Goal: Obtain resource: Download file/media

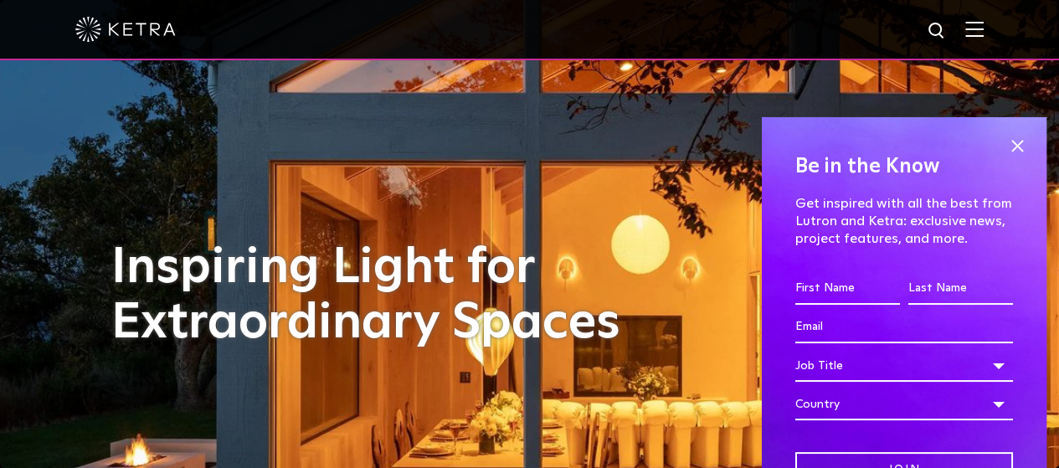
drag, startPoint x: 1012, startPoint y: 141, endPoint x: 1019, endPoint y: 147, distance: 10.1
click at [1015, 144] on span at bounding box center [1017, 146] width 25 height 25
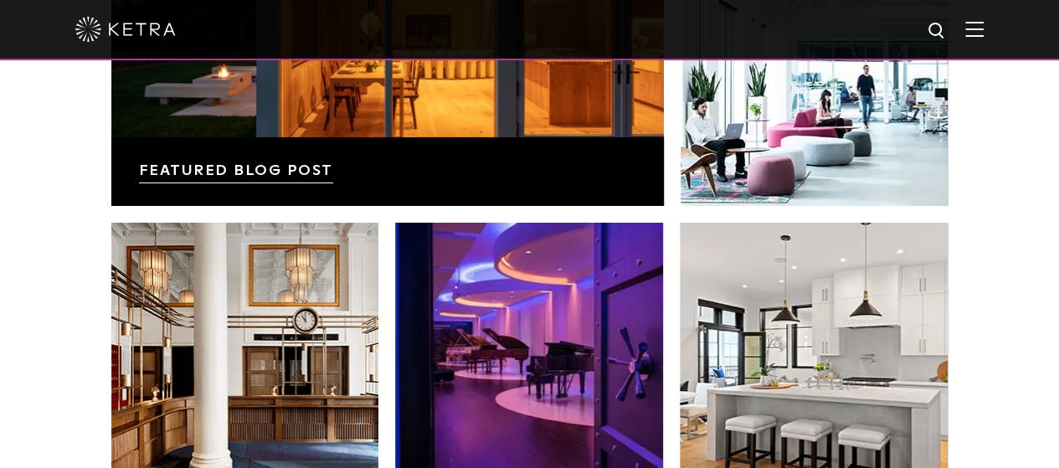
drag, startPoint x: 1071, startPoint y: 359, endPoint x: 1071, endPoint y: 371, distance: 11.7
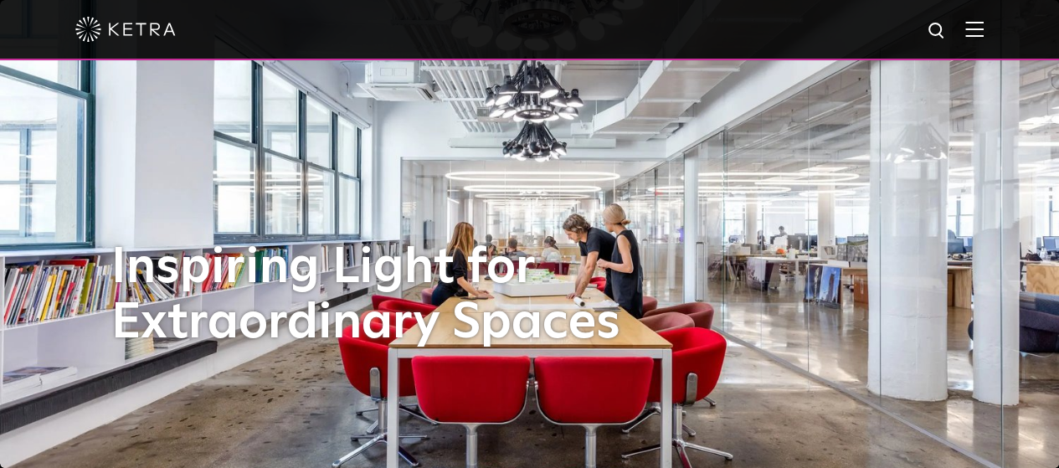
click at [984, 27] on img at bounding box center [975, 29] width 18 height 16
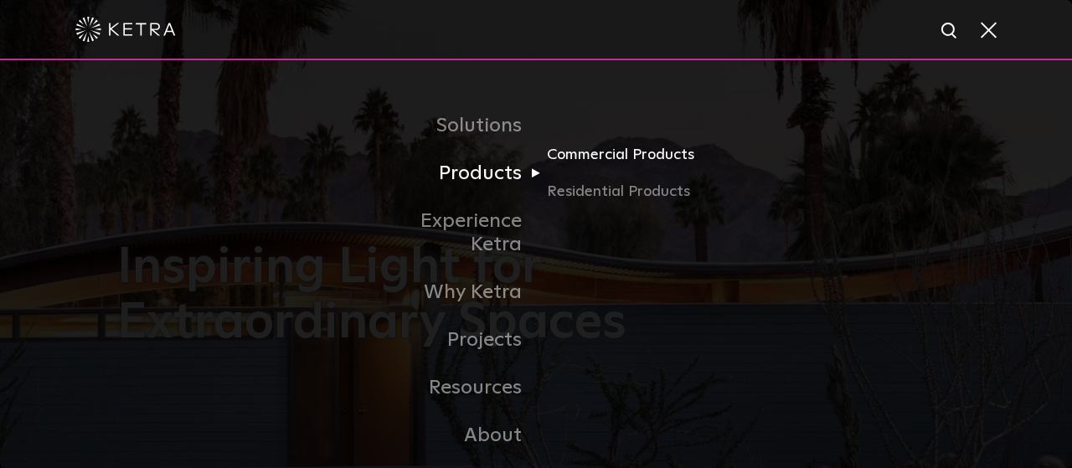
click at [574, 163] on link "Commercial Products" at bounding box center [627, 161] width 161 height 37
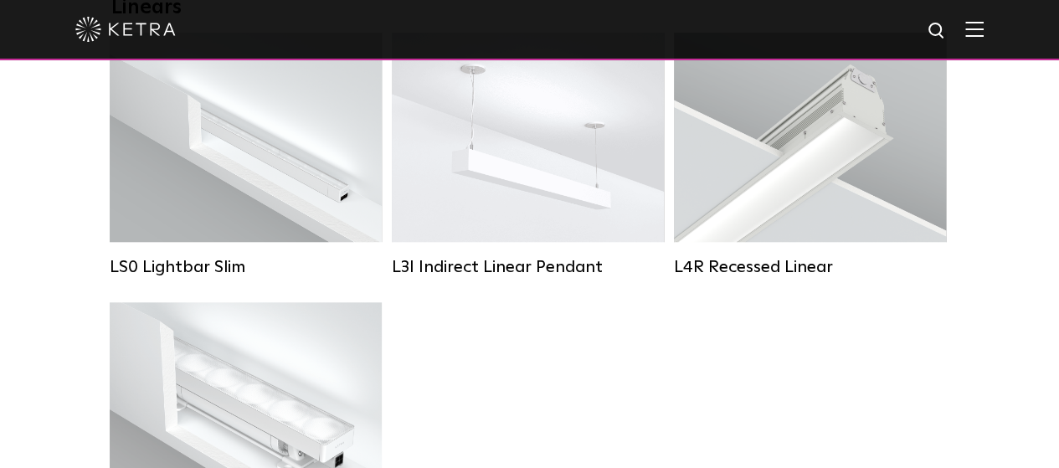
scroll to position [670, 0]
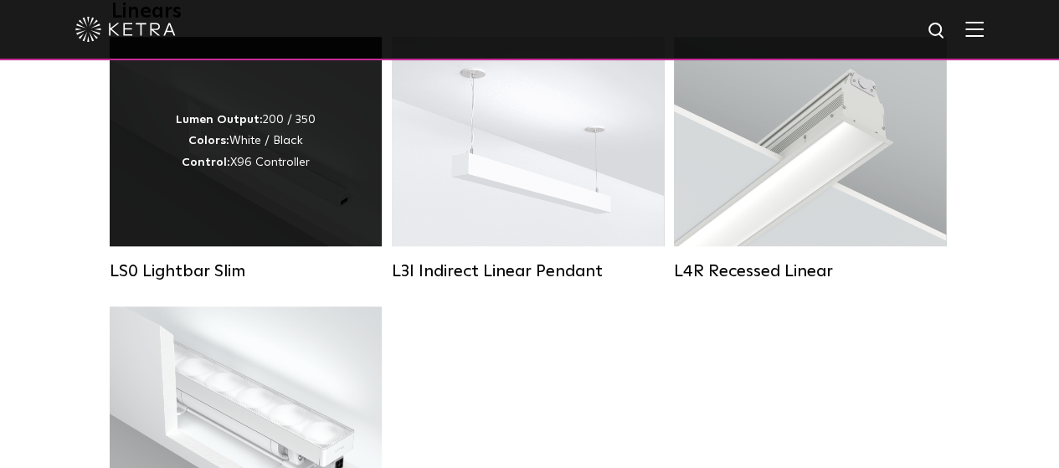
click at [238, 173] on div "Lumen Output: 200 / 350 Colors: White / Black Control: X96 Controller" at bounding box center [246, 142] width 140 height 64
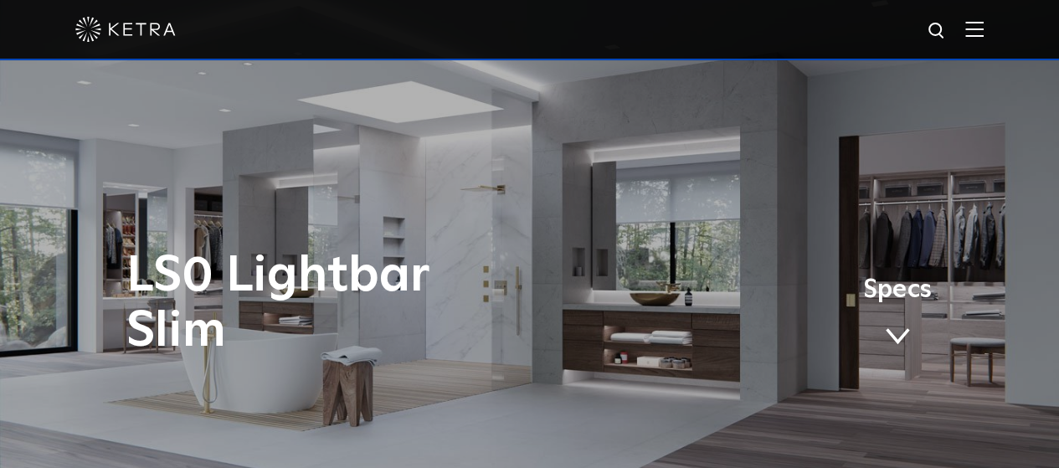
click at [892, 302] on span "Specs" at bounding box center [897, 290] width 69 height 24
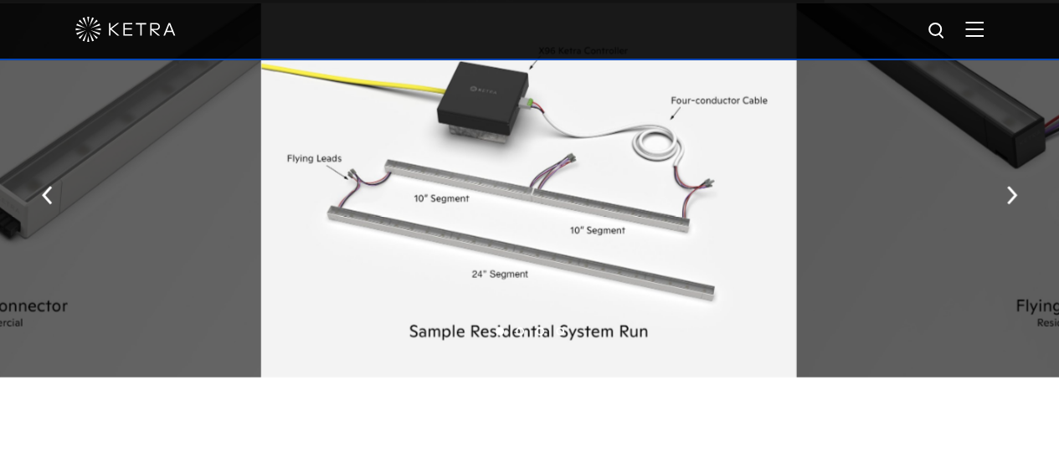
scroll to position [1856, 0]
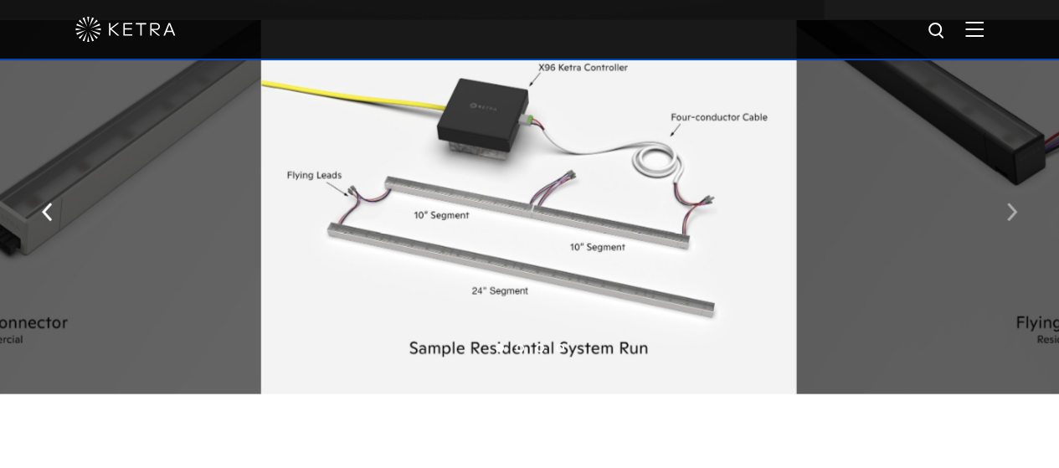
click at [1007, 204] on button "button" at bounding box center [1012, 212] width 36 height 58
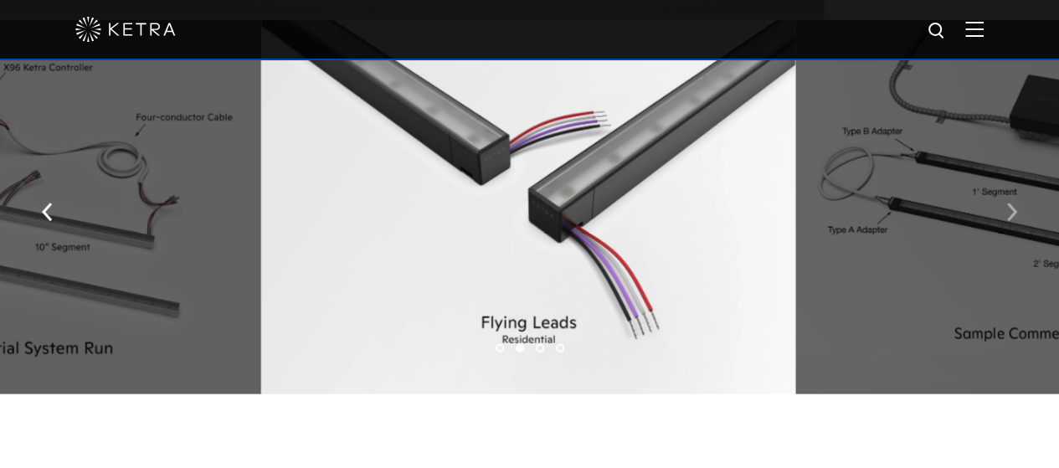
click at [1002, 215] on button "button" at bounding box center [1012, 212] width 36 height 58
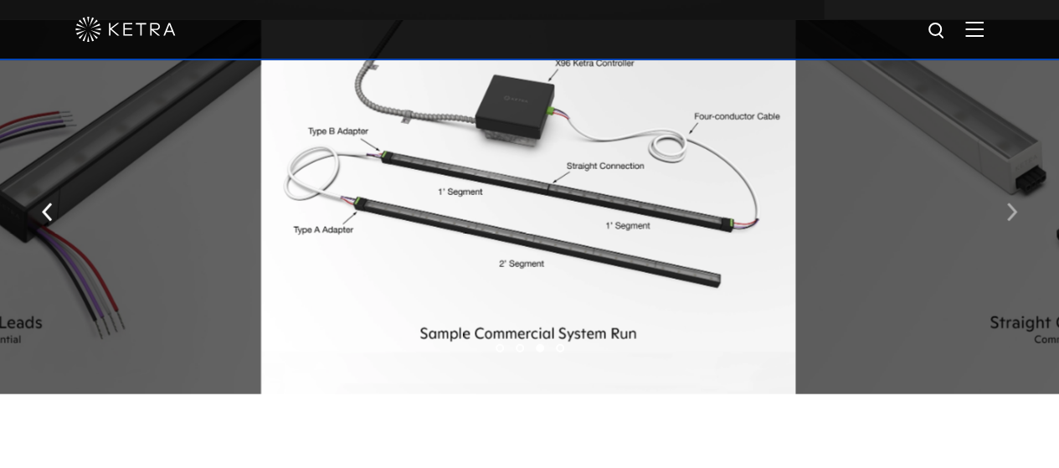
click at [1002, 215] on button "button" at bounding box center [1012, 212] width 36 height 58
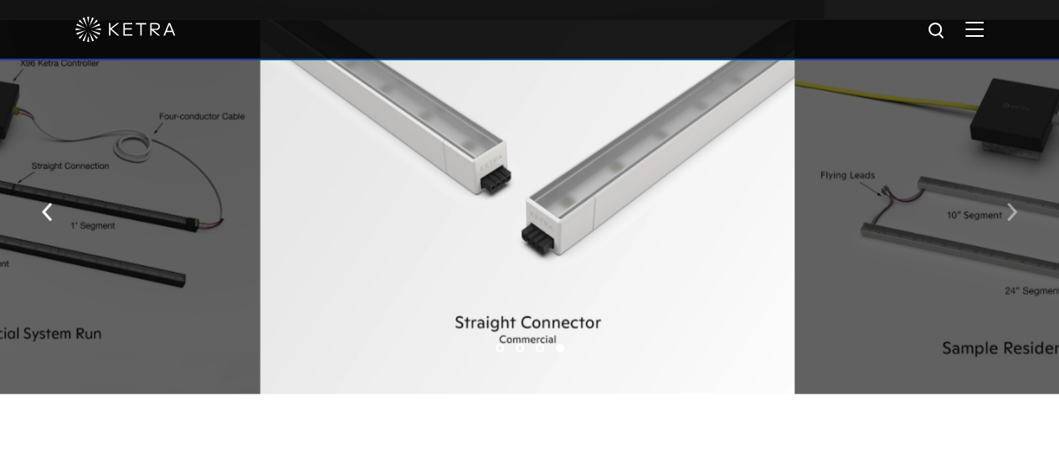
click at [1002, 215] on button "button" at bounding box center [1012, 212] width 36 height 58
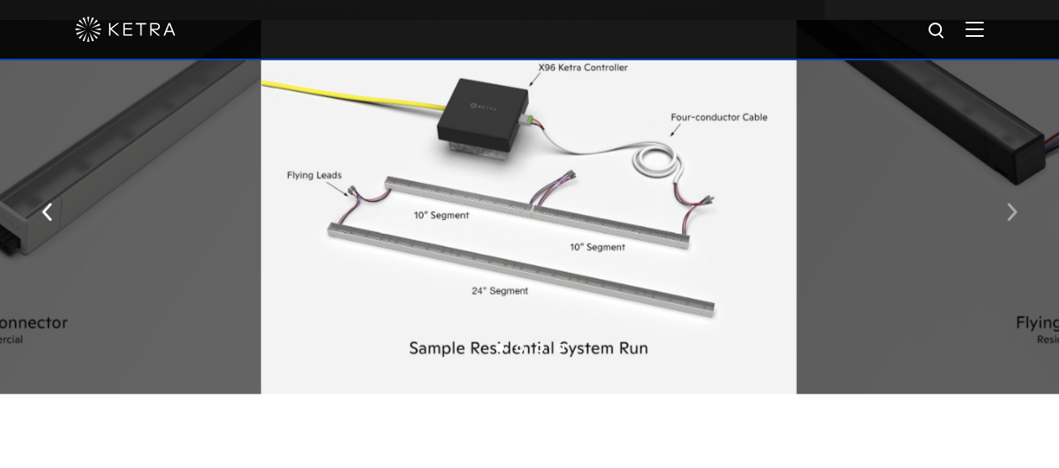
click at [1002, 215] on button "button" at bounding box center [1012, 212] width 36 height 58
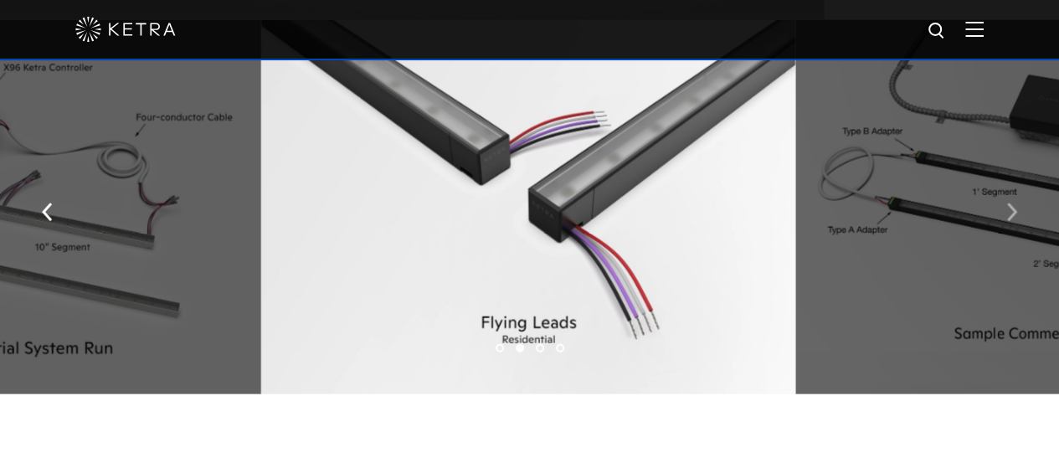
click at [1002, 215] on button "button" at bounding box center [1012, 212] width 36 height 58
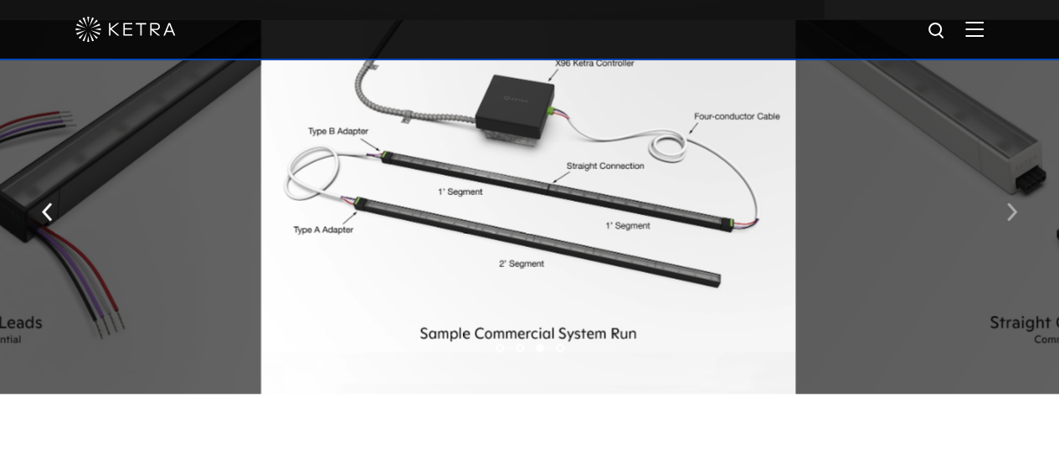
click at [1002, 215] on button "button" at bounding box center [1012, 212] width 36 height 58
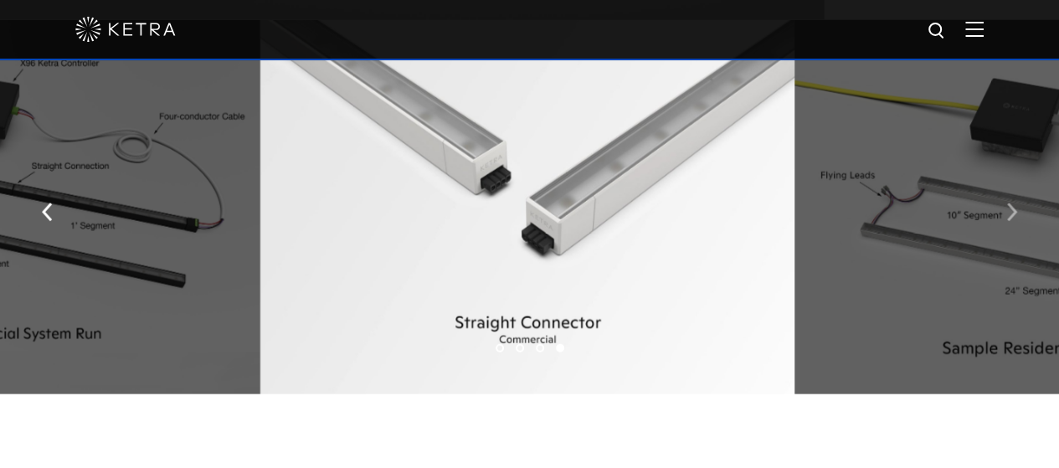
click at [1002, 215] on button "button" at bounding box center [1012, 212] width 36 height 58
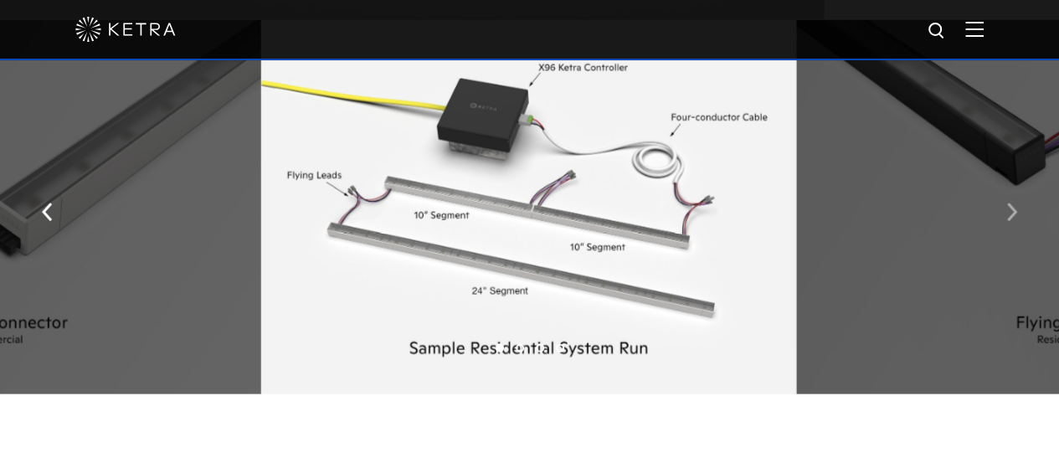
click at [1002, 215] on button "button" at bounding box center [1012, 212] width 36 height 58
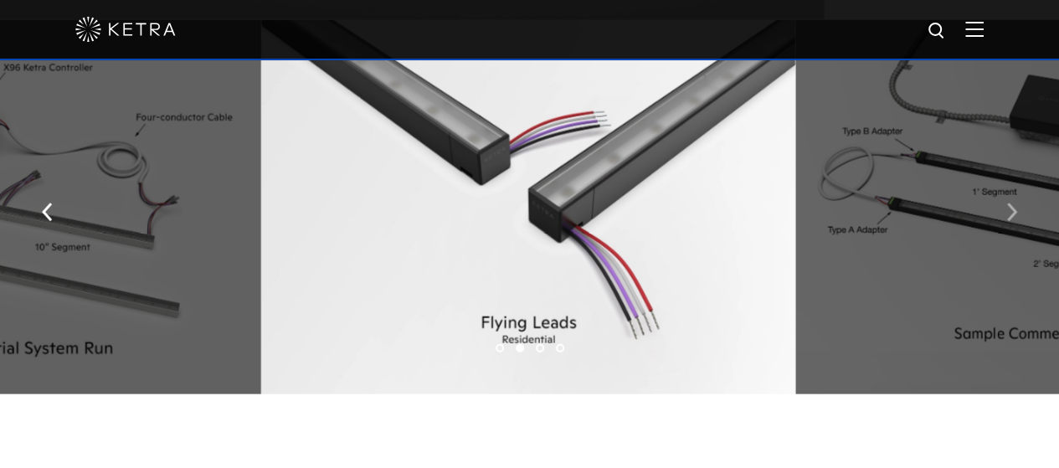
click at [1002, 215] on button "button" at bounding box center [1012, 212] width 36 height 58
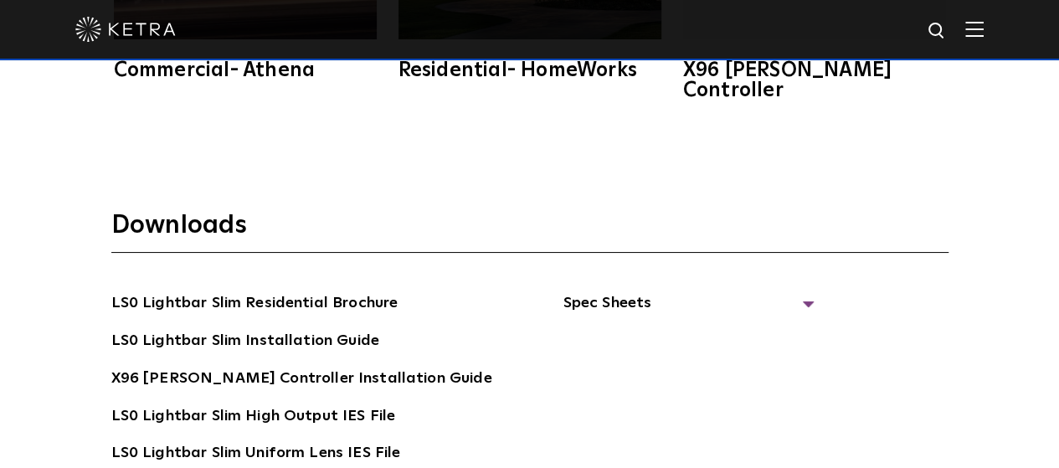
scroll to position [2800, 0]
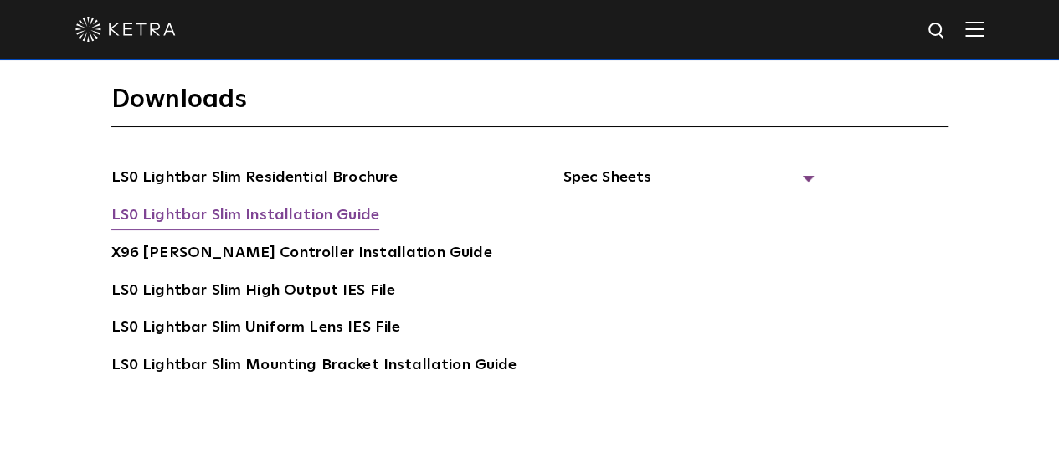
click at [263, 204] on link "LS0 Lightbar Slim Installation Guide" at bounding box center [245, 217] width 268 height 27
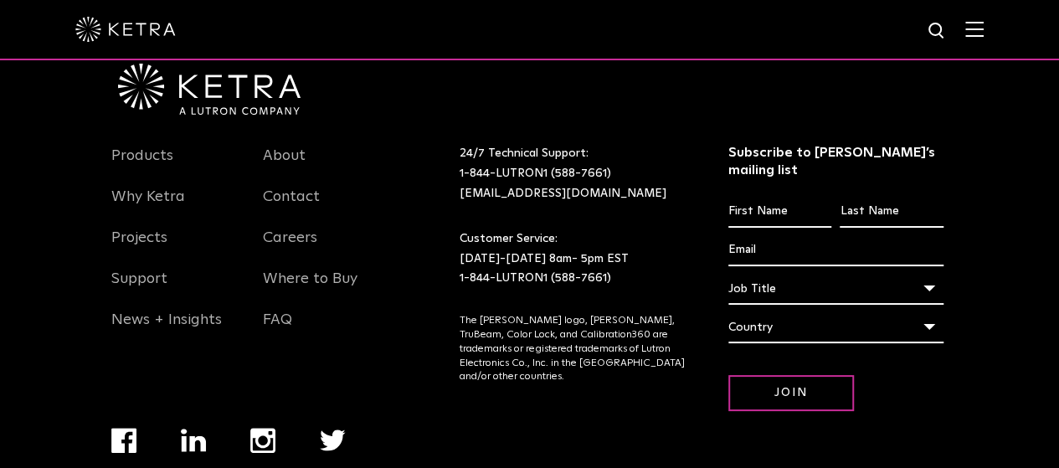
scroll to position [3197, 0]
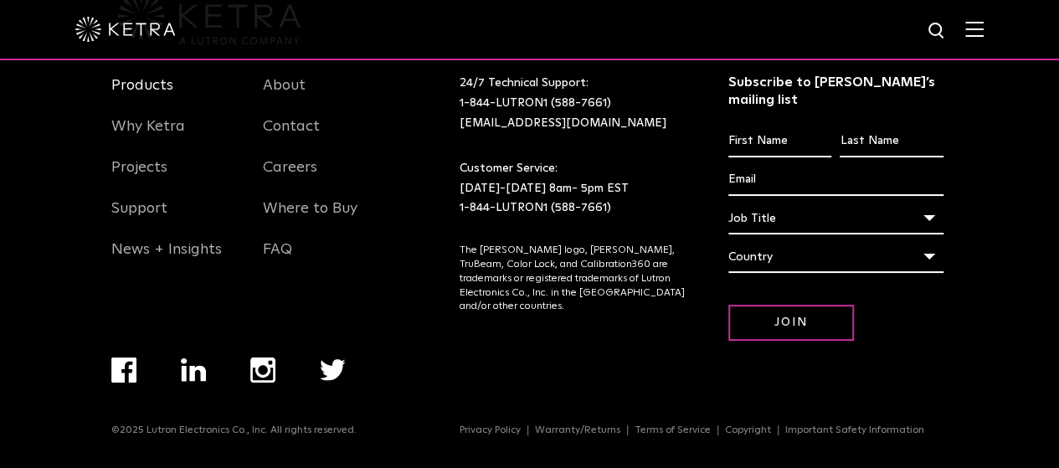
click at [121, 111] on link "Products" at bounding box center [142, 95] width 62 height 39
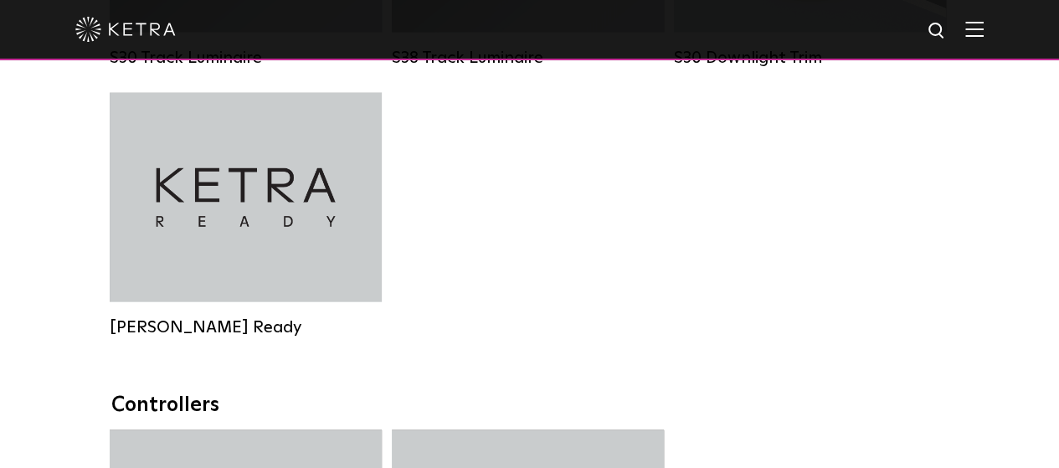
scroll to position [1639, 0]
